Goal: Task Accomplishment & Management: Manage account settings

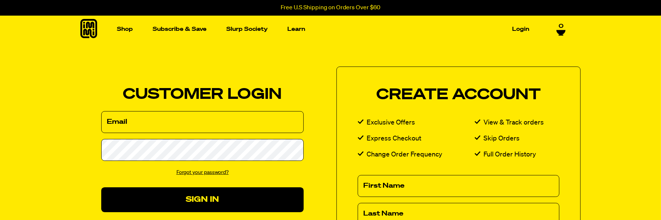
click at [290, 123] on keeper-lock "Open Keeper Popup" at bounding box center [294, 122] width 9 height 9
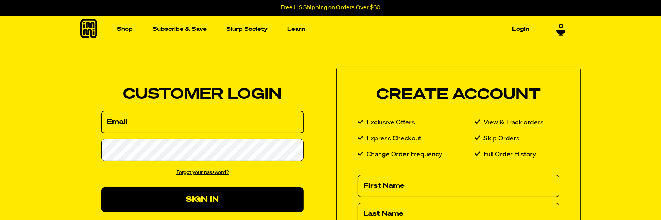
type input "carol@nkwadvisory.com"
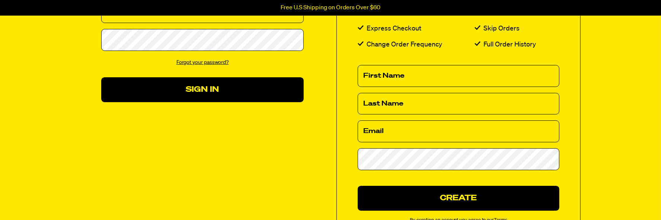
scroll to position [112, 0]
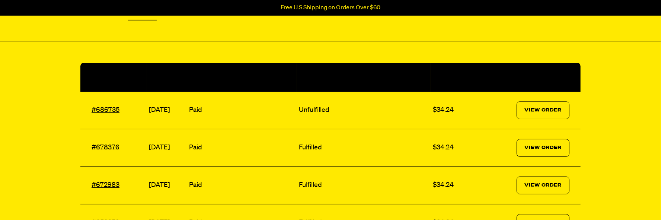
scroll to position [112, 0]
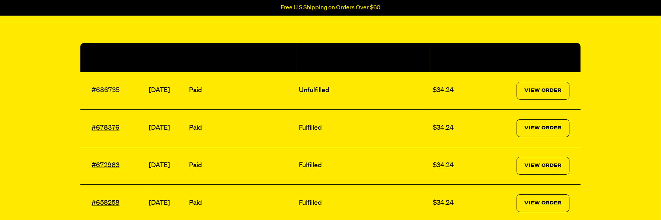
click at [104, 89] on link "#686735" at bounding box center [106, 90] width 28 height 7
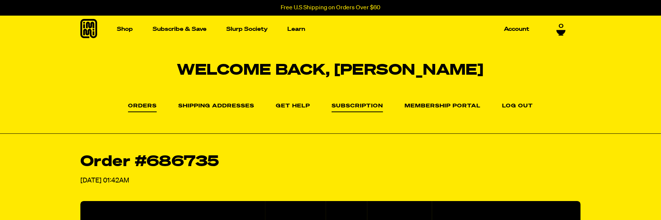
click at [350, 105] on link "Subscription" at bounding box center [357, 108] width 51 height 9
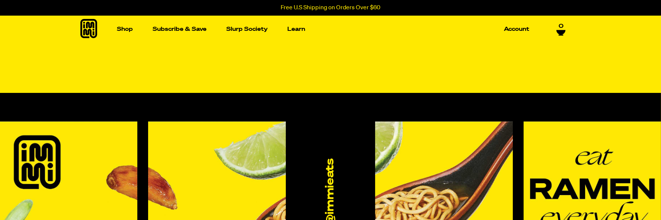
click at [331, 58] on icon at bounding box center [330, 54] width 15 height 15
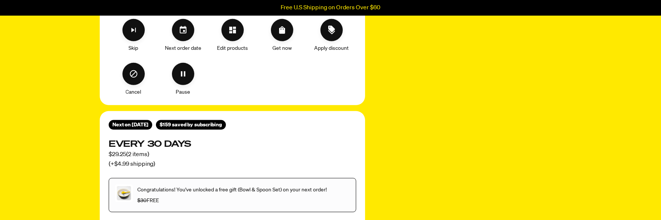
scroll to position [335, 0]
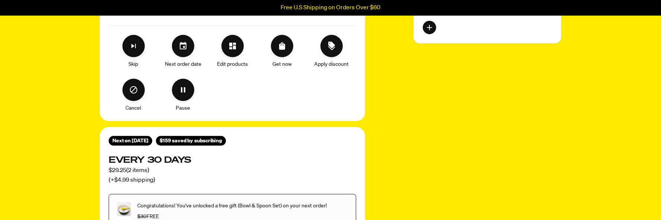
click at [196, 50] on div "Next order date" at bounding box center [183, 52] width 50 height 34
click at [179, 49] on icon "Set your next order date" at bounding box center [183, 46] width 9 height 9
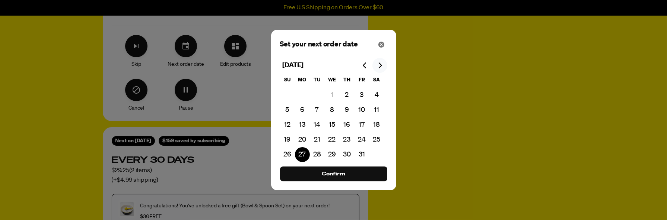
click at [381, 66] on icon "Go to next month" at bounding box center [379, 66] width 3 height 6
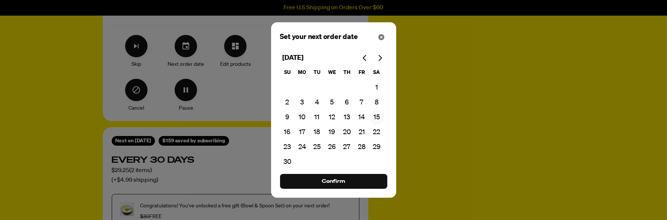
click at [378, 116] on button "15" at bounding box center [376, 117] width 15 height 15
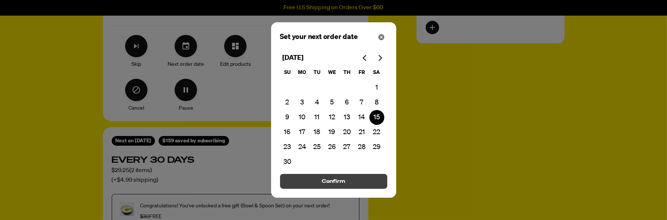
click at [327, 184] on span "Confirm" at bounding box center [333, 182] width 23 height 8
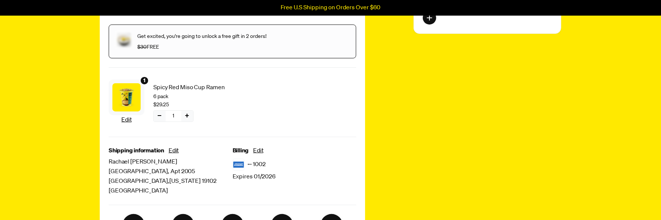
scroll to position [37, 0]
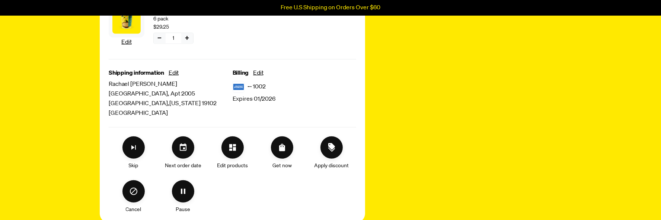
scroll to position [596, 0]
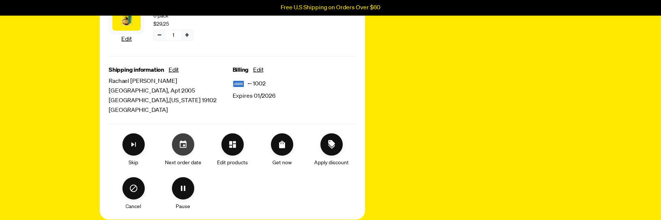
click at [180, 140] on icon "Set your next order date" at bounding box center [183, 144] width 9 height 9
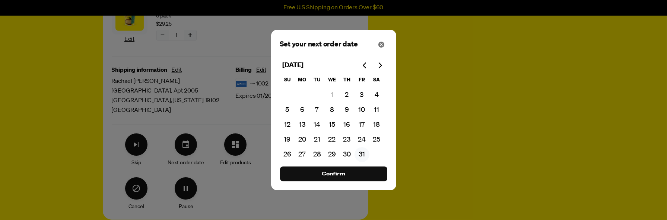
click at [359, 154] on button "31" at bounding box center [362, 154] width 15 height 15
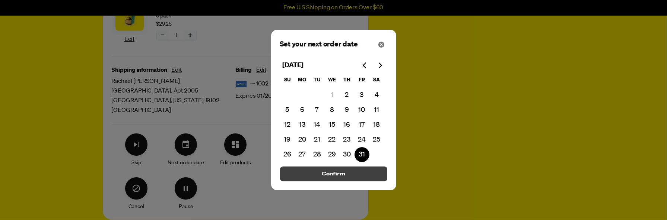
click at [328, 174] on span "Confirm" at bounding box center [333, 174] width 23 height 8
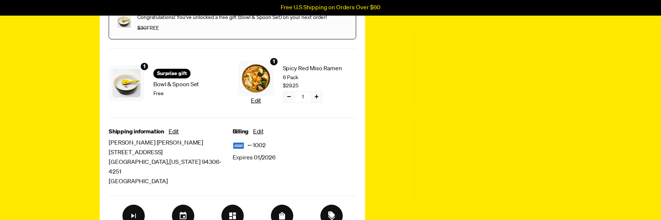
scroll to position [186, 0]
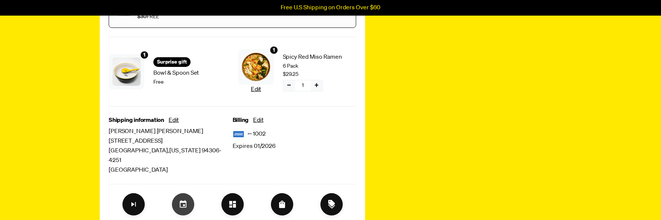
click at [187, 200] on icon "Set your next order date" at bounding box center [183, 204] width 9 height 9
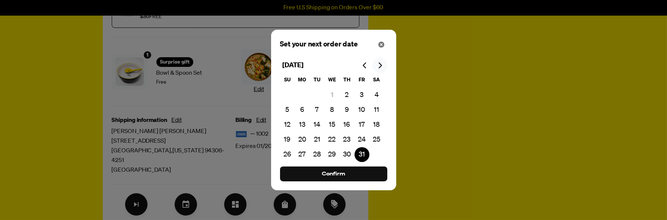
click at [384, 68] on button "Go to next month" at bounding box center [379, 65] width 15 height 15
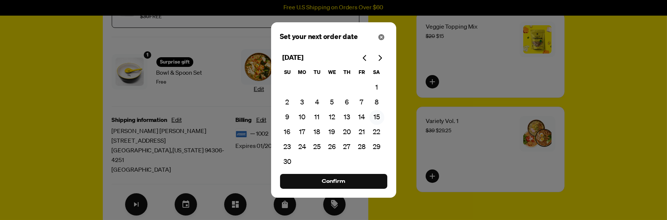
click at [375, 117] on button "15" at bounding box center [376, 117] width 15 height 15
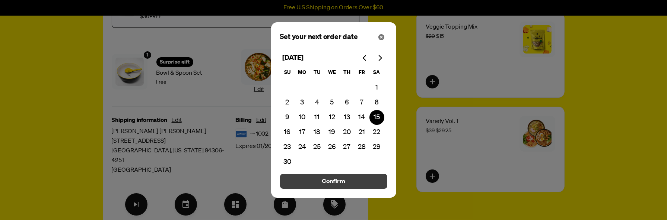
click at [347, 182] on button "Confirm" at bounding box center [333, 181] width 107 height 15
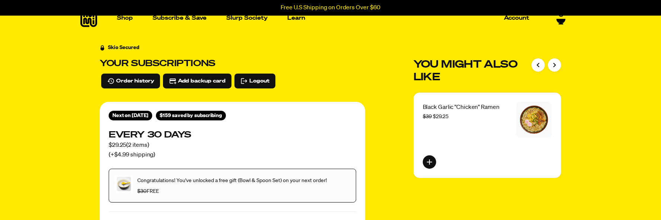
scroll to position [0, 0]
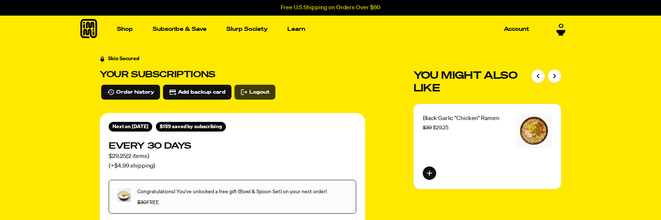
click at [266, 90] on span "Logout" at bounding box center [260, 92] width 20 height 8
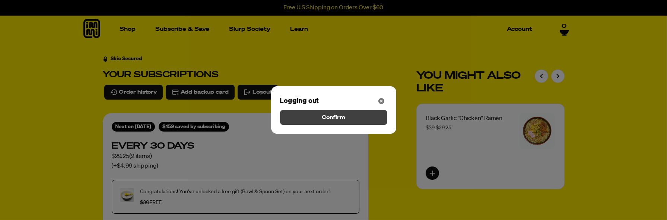
click at [338, 119] on span "Confirm" at bounding box center [333, 118] width 23 height 8
